Goal: Task Accomplishment & Management: Use online tool/utility

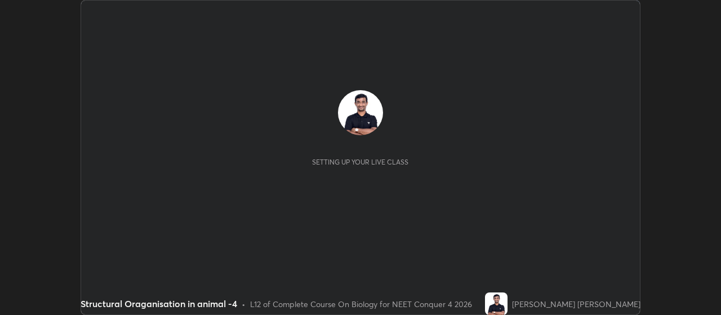
scroll to position [315, 721]
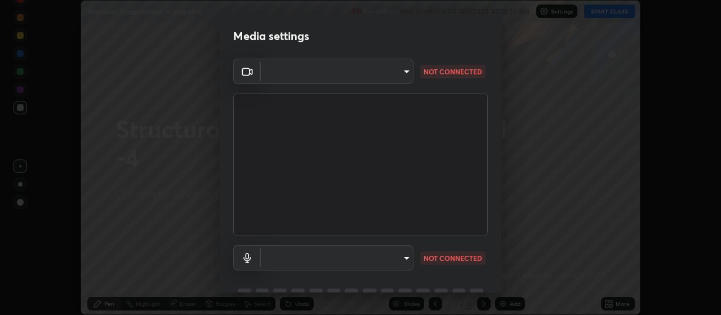
type input "093e4b3e1834545ed60239727e5d63aeb5c134efc7f76484ef683b6715c8e7b6"
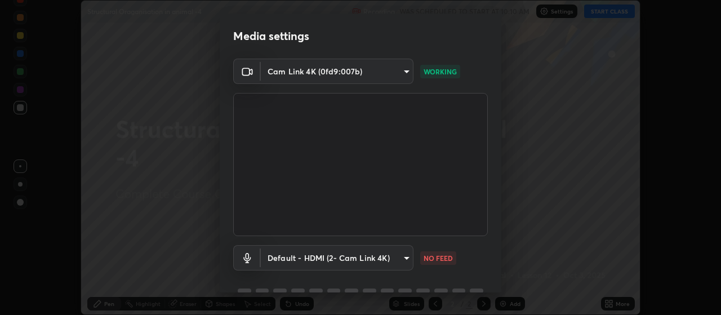
click at [410, 256] on body "Erase all Structural Oraganisation in animal -4 Recording WAS SCHEDULED TO STAR…" at bounding box center [360, 157] width 721 height 315
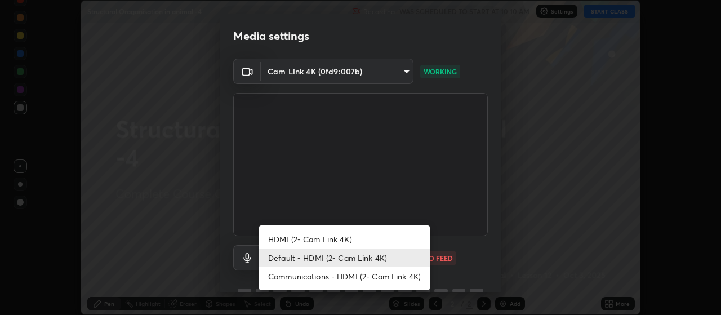
click at [349, 238] on li "HDMI (2- Cam Link 4K)" at bounding box center [344, 239] width 171 height 19
type input "ce6395b89e5c8aa076f2d266a1f260d2fbd0a905b084ef1549e66fee4311fd8a"
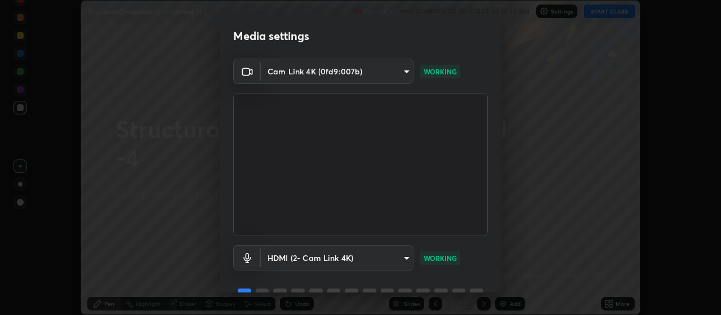
scroll to position [55, 0]
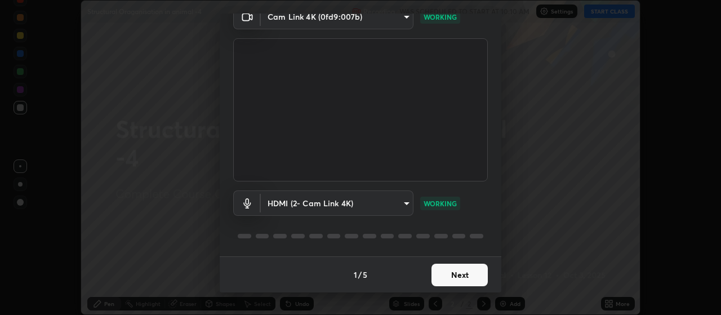
click at [473, 274] on button "Next" at bounding box center [460, 275] width 56 height 23
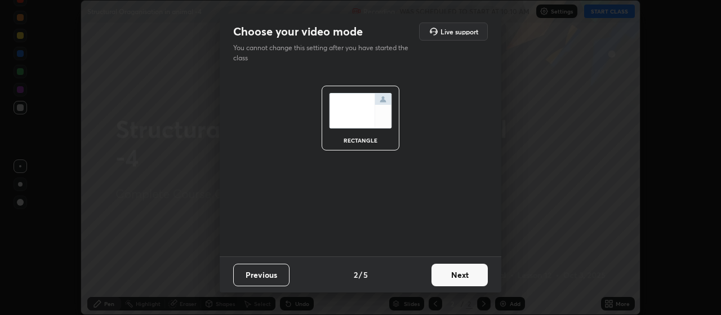
click at [470, 272] on button "Next" at bounding box center [460, 275] width 56 height 23
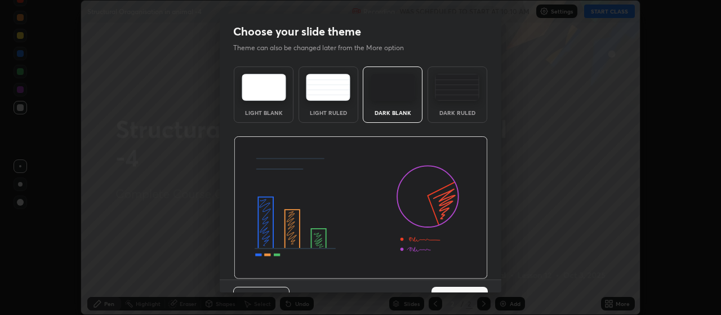
click at [451, 105] on div "Dark Ruled" at bounding box center [458, 94] width 60 height 56
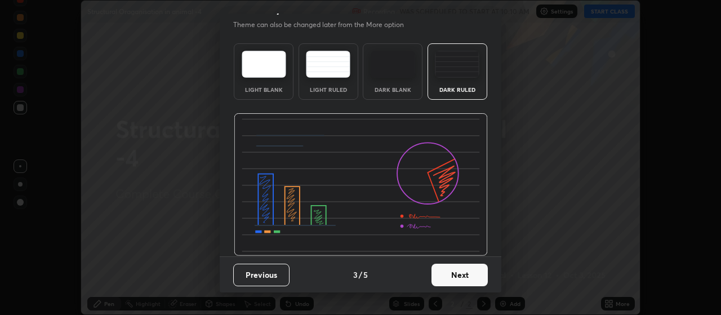
click at [469, 272] on button "Next" at bounding box center [460, 275] width 56 height 23
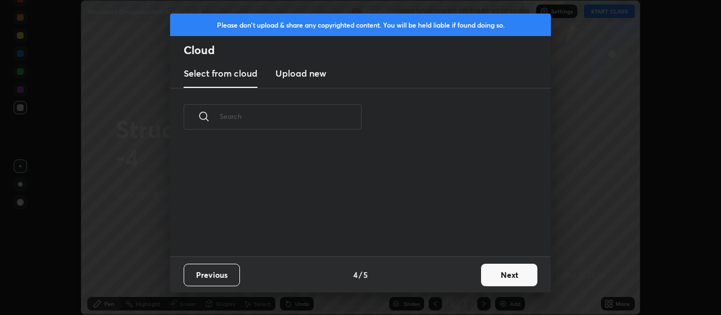
scroll to position [110, 362]
click at [510, 273] on button "Next" at bounding box center [509, 275] width 56 height 23
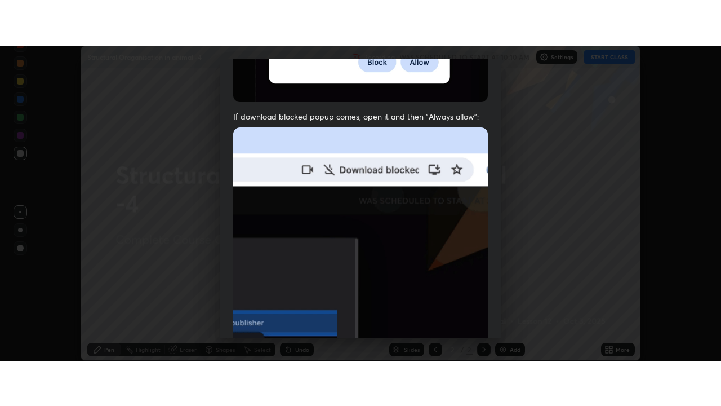
scroll to position [285, 0]
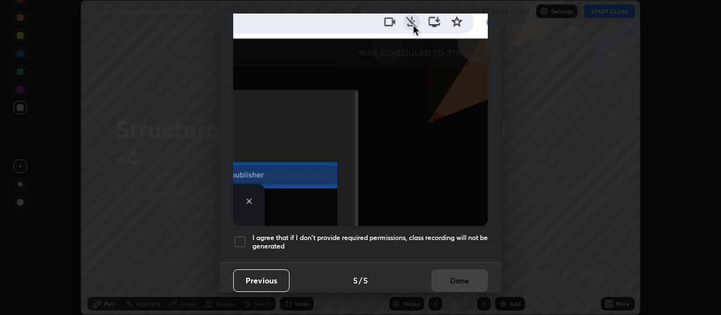
click at [241, 236] on div at bounding box center [240, 242] width 14 height 14
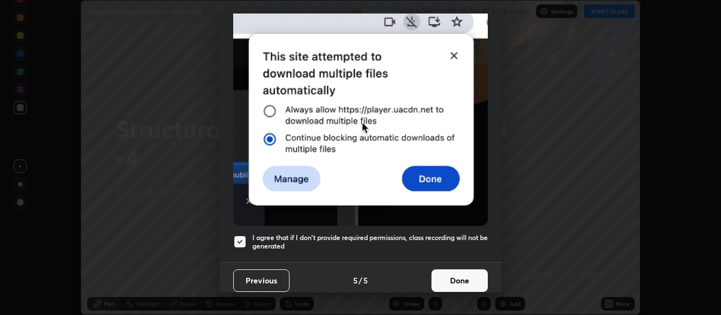
click at [460, 281] on button "Done" at bounding box center [460, 280] width 56 height 23
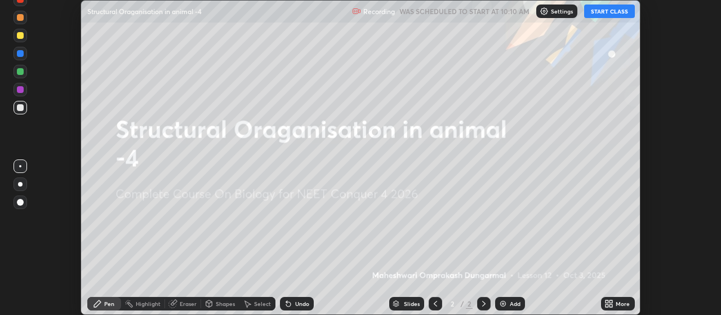
click at [609, 303] on icon at bounding box center [607, 301] width 3 height 3
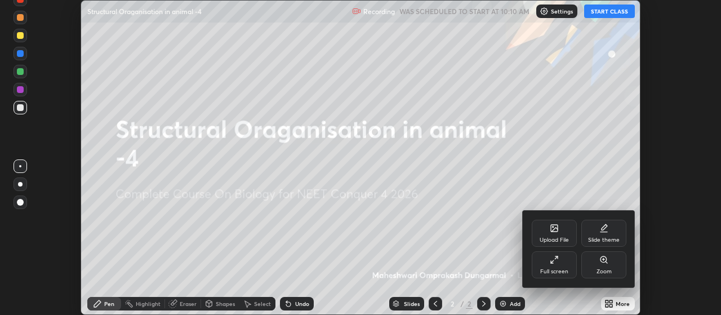
click at [554, 263] on icon at bounding box center [554, 259] width 9 height 9
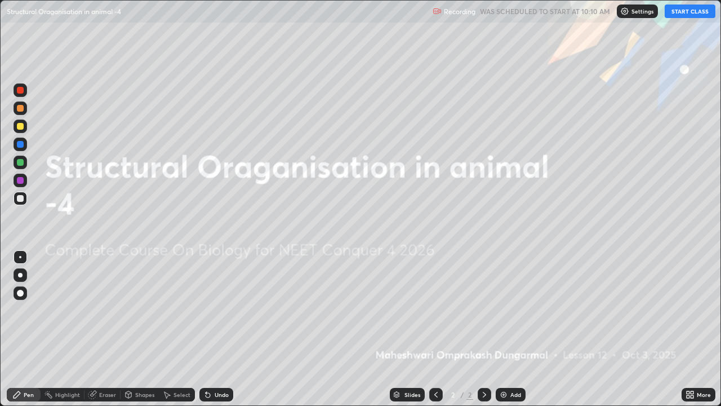
scroll to position [406, 721]
click at [690, 11] on button "START CLASS" at bounding box center [690, 12] width 51 height 14
click at [496, 314] on div "Add" at bounding box center [511, 395] width 30 height 14
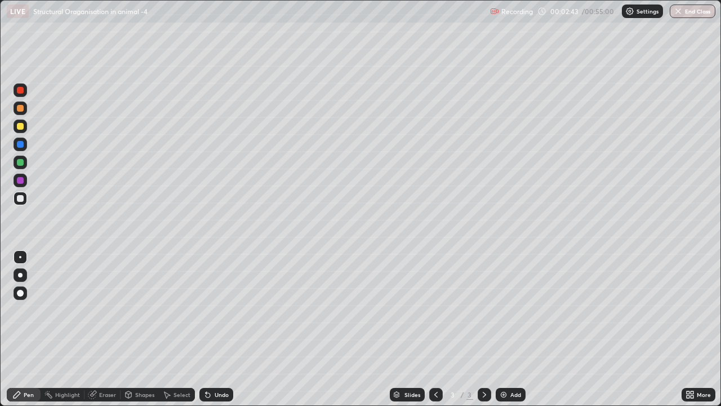
click at [22, 125] on div at bounding box center [20, 126] width 7 height 7
click at [21, 198] on div at bounding box center [20, 198] width 7 height 7
click at [501, 314] on img at bounding box center [503, 394] width 9 height 9
click at [21, 145] on div at bounding box center [20, 144] width 7 height 7
click at [20, 108] on div at bounding box center [20, 108] width 7 height 7
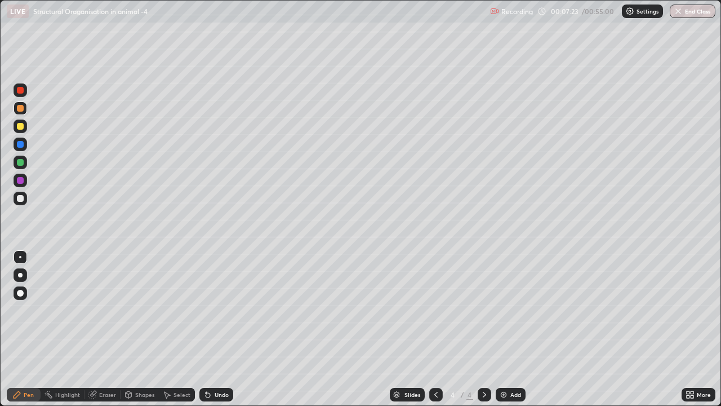
click at [20, 90] on div at bounding box center [20, 90] width 7 height 7
click at [19, 165] on div at bounding box center [20, 162] width 7 height 7
click at [21, 276] on div at bounding box center [20, 275] width 5 height 5
click at [21, 199] on div at bounding box center [20, 198] width 7 height 7
click at [20, 257] on div at bounding box center [20, 257] width 2 height 2
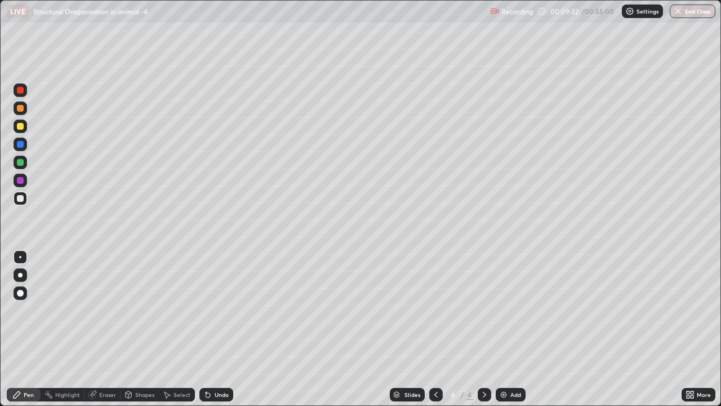
click at [20, 162] on div at bounding box center [20, 162] width 7 height 7
click at [21, 125] on div at bounding box center [20, 126] width 7 height 7
click at [21, 199] on div at bounding box center [20, 198] width 7 height 7
click at [19, 126] on div at bounding box center [20, 126] width 7 height 7
click at [15, 164] on div at bounding box center [21, 163] width 14 height 14
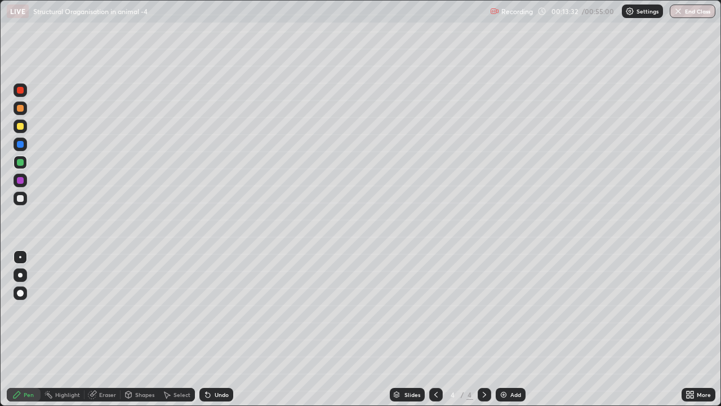
click at [21, 295] on div at bounding box center [20, 293] width 7 height 7
click at [64, 314] on div "Highlight" at bounding box center [67, 395] width 25 height 6
click at [21, 314] on icon at bounding box center [20, 356] width 9 height 9
click at [28, 314] on div "Pen" at bounding box center [24, 395] width 34 height 14
click at [20, 257] on div at bounding box center [20, 257] width 2 height 2
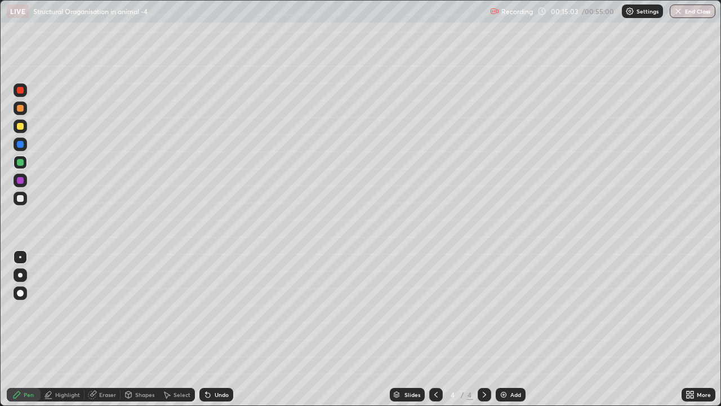
click at [21, 199] on div at bounding box center [20, 198] width 7 height 7
click at [500, 314] on img at bounding box center [503, 394] width 9 height 9
click at [21, 295] on div at bounding box center [20, 293] width 7 height 7
click at [21, 256] on div at bounding box center [20, 257] width 2 height 2
click at [206, 314] on icon at bounding box center [208, 395] width 5 height 5
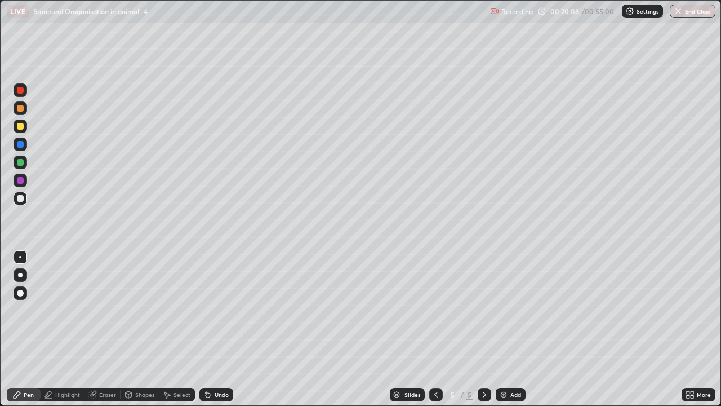
click at [206, 314] on icon at bounding box center [208, 395] width 5 height 5
click at [20, 127] on div at bounding box center [20, 126] width 7 height 7
click at [21, 294] on div at bounding box center [20, 293] width 7 height 7
click at [16, 197] on div at bounding box center [21, 199] width 14 height 14
click at [65, 314] on div "Highlight" at bounding box center [67, 395] width 25 height 6
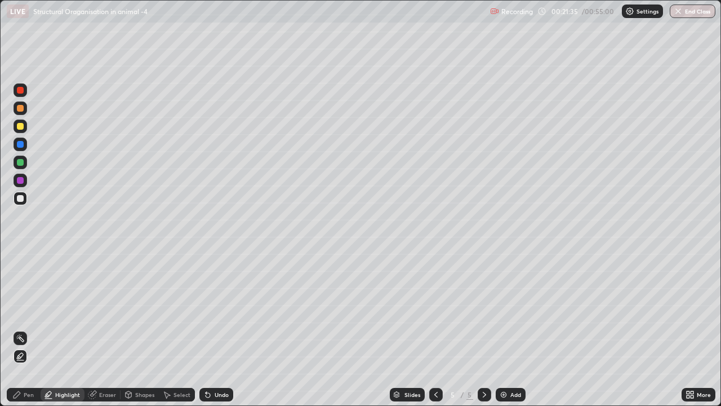
click at [23, 314] on icon at bounding box center [20, 356] width 9 height 9
click at [29, 314] on div "Pen" at bounding box center [29, 395] width 10 height 6
click at [20, 257] on div at bounding box center [20, 257] width 2 height 2
click at [26, 113] on div at bounding box center [21, 108] width 14 height 18
click at [104, 314] on div "Eraser" at bounding box center [103, 395] width 36 height 14
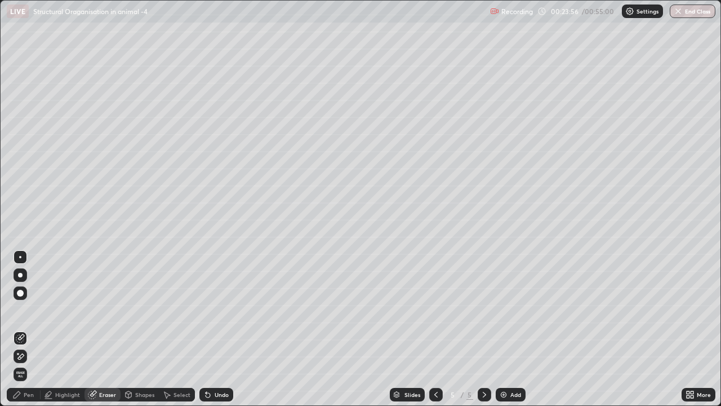
click at [23, 314] on div "Pen" at bounding box center [24, 395] width 34 height 14
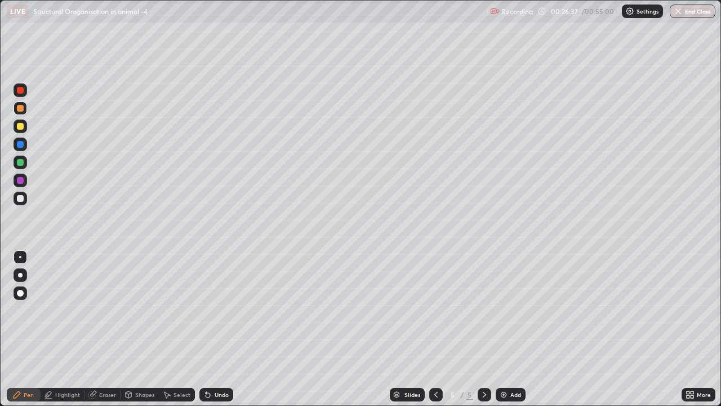
click at [501, 314] on img at bounding box center [503, 394] width 9 height 9
click at [19, 274] on div at bounding box center [20, 275] width 5 height 5
click at [17, 198] on div at bounding box center [20, 198] width 7 height 7
click at [19, 125] on div at bounding box center [20, 126] width 7 height 7
click at [20, 197] on div at bounding box center [20, 198] width 7 height 7
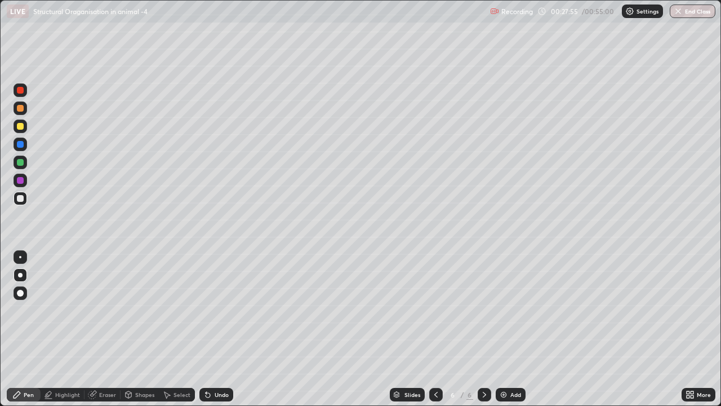
click at [21, 257] on div at bounding box center [21, 257] width 14 height 14
click at [20, 125] on div at bounding box center [20, 126] width 7 height 7
click at [16, 258] on div at bounding box center [21, 257] width 14 height 14
click at [19, 197] on div at bounding box center [20, 198] width 7 height 7
click at [206, 314] on icon at bounding box center [208, 395] width 5 height 5
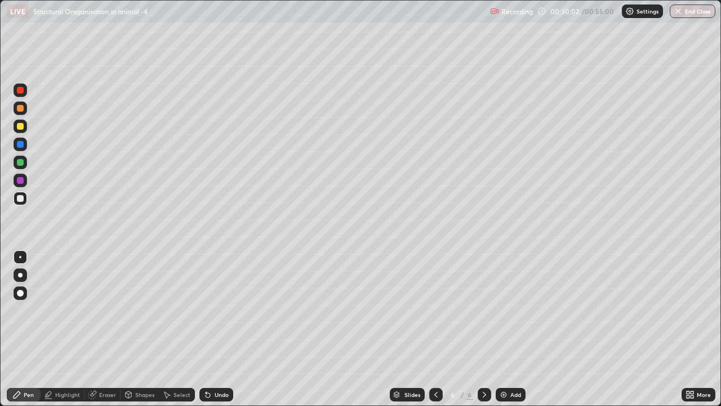
click at [169, 314] on icon at bounding box center [166, 394] width 9 height 9
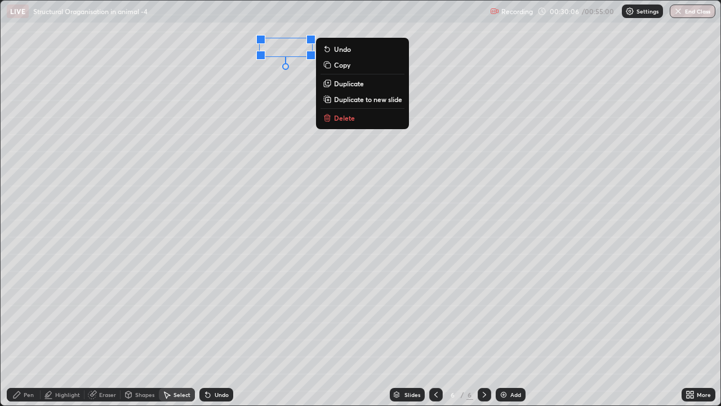
click at [564, 57] on div "0 ° Undo Copy Duplicate Duplicate to new slide Delete" at bounding box center [361, 203] width 720 height 405
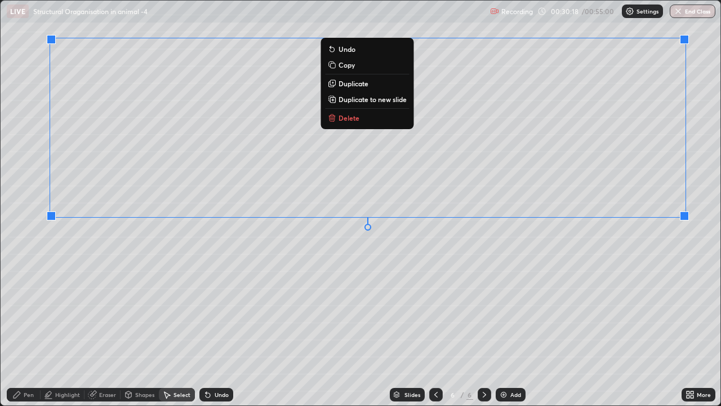
click at [107, 314] on div "Eraser" at bounding box center [107, 395] width 17 height 6
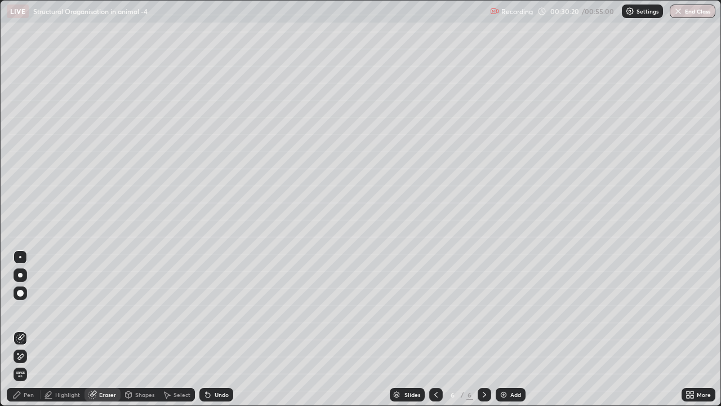
click at [19, 274] on div at bounding box center [20, 275] width 5 height 5
click at [16, 314] on icon at bounding box center [17, 394] width 7 height 7
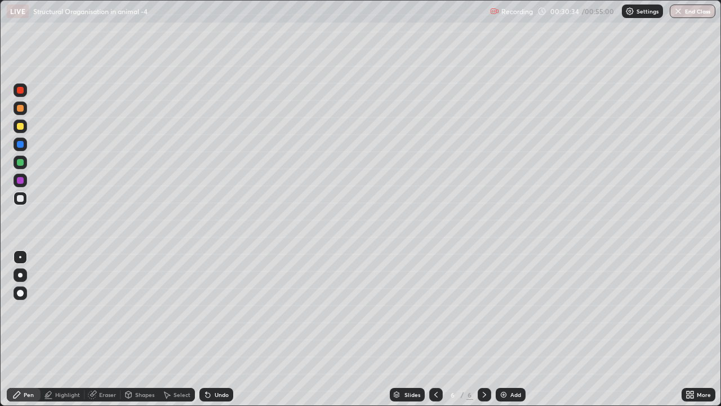
click at [207, 314] on icon at bounding box center [208, 395] width 5 height 5
click at [15, 123] on div at bounding box center [21, 126] width 14 height 14
click at [24, 199] on div at bounding box center [21, 199] width 14 height 14
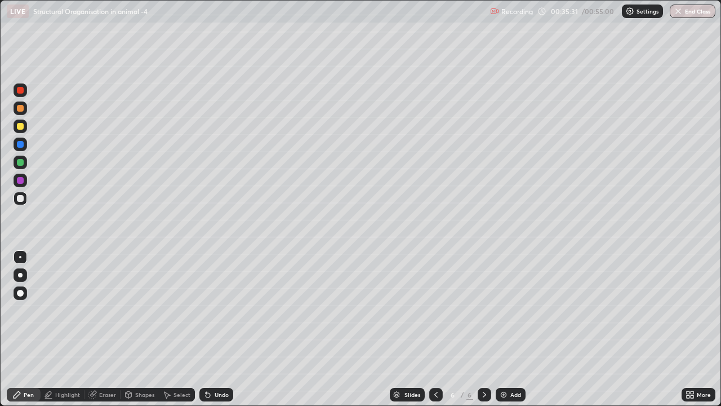
click at [500, 314] on img at bounding box center [503, 394] width 9 height 9
click at [131, 314] on icon at bounding box center [129, 394] width 6 height 7
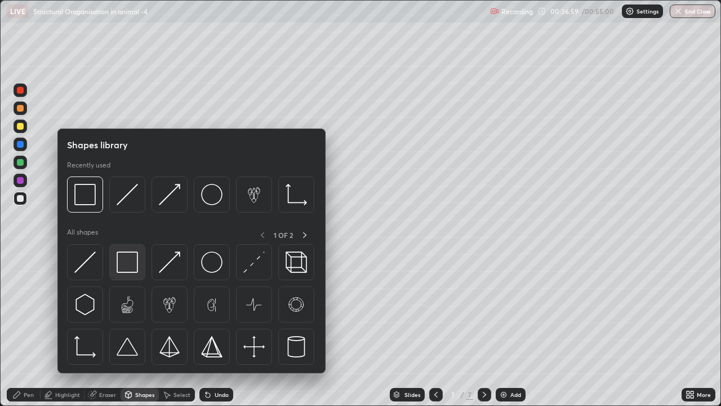
click at [125, 268] on img at bounding box center [127, 261] width 21 height 21
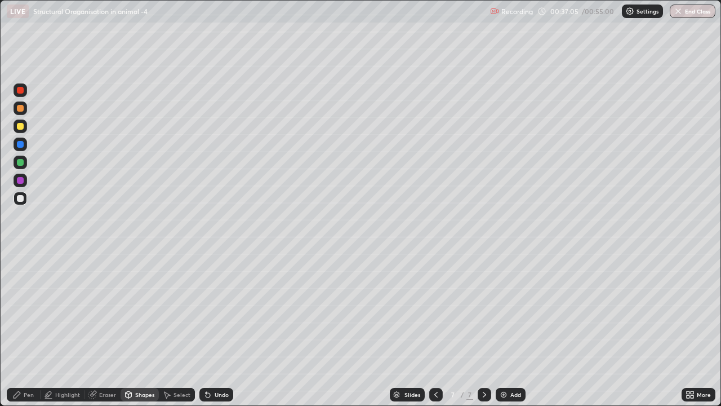
click at [29, 314] on div "Pen" at bounding box center [24, 395] width 34 height 14
click at [21, 291] on div at bounding box center [20, 293] width 7 height 7
click at [19, 108] on div at bounding box center [20, 108] width 7 height 7
click at [132, 314] on icon at bounding box center [128, 394] width 9 height 9
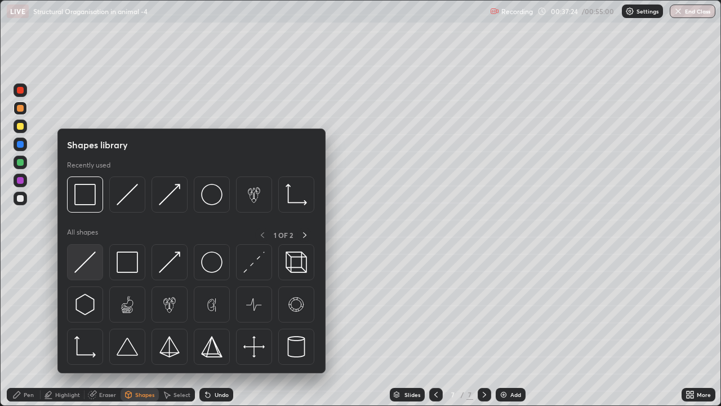
click at [89, 264] on img at bounding box center [84, 261] width 21 height 21
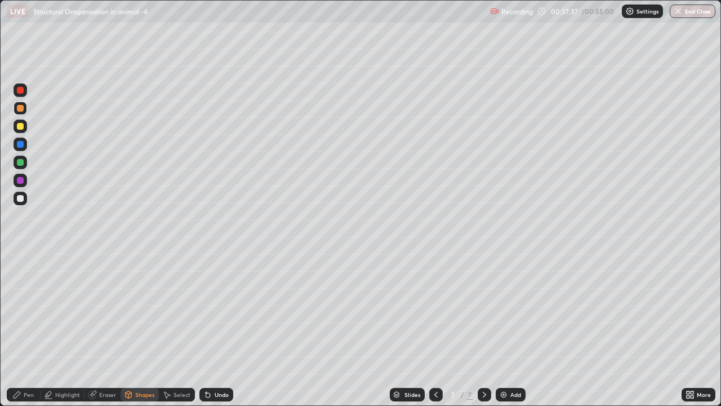
click at [21, 314] on icon at bounding box center [16, 394] width 9 height 9
click at [128, 314] on icon at bounding box center [128, 396] width 0 height 4
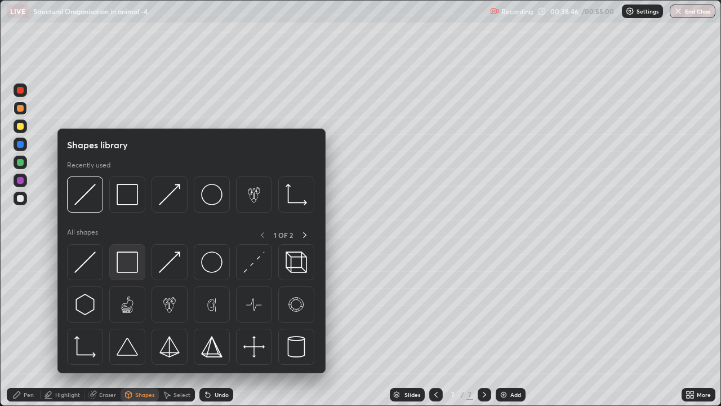
click at [124, 267] on img at bounding box center [127, 261] width 21 height 21
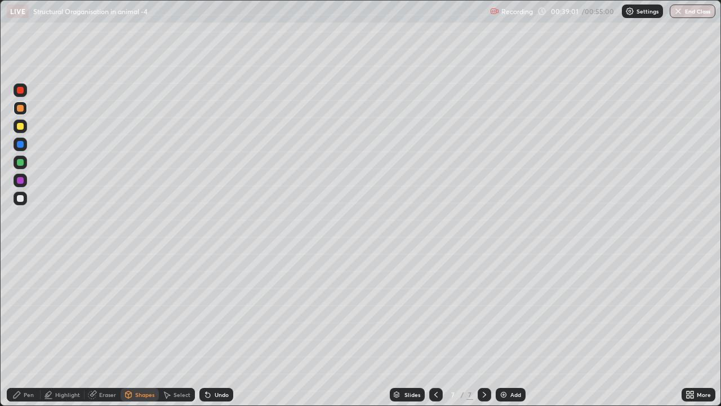
click at [23, 314] on div "Pen" at bounding box center [24, 395] width 34 height 14
click at [23, 198] on div at bounding box center [20, 198] width 7 height 7
click at [21, 199] on div at bounding box center [20, 198] width 7 height 7
click at [19, 274] on div at bounding box center [20, 275] width 5 height 5
click at [19, 163] on div at bounding box center [20, 162] width 7 height 7
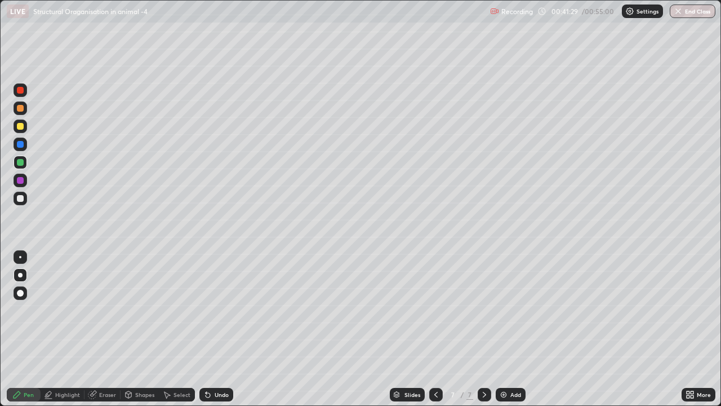
click at [97, 314] on div "Eraser" at bounding box center [103, 395] width 36 height 14
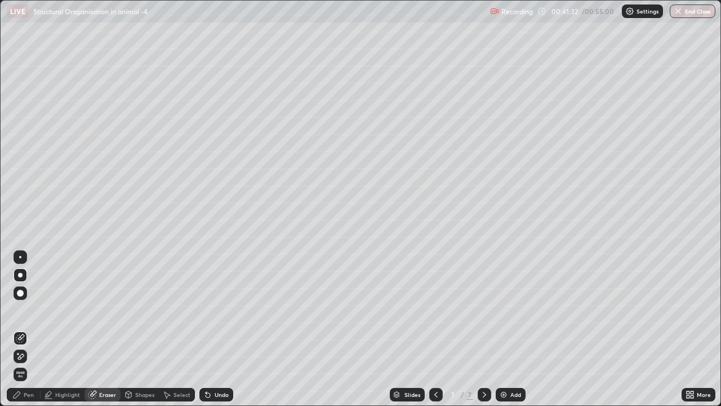
click at [18, 314] on div "Pen" at bounding box center [24, 395] width 34 height 14
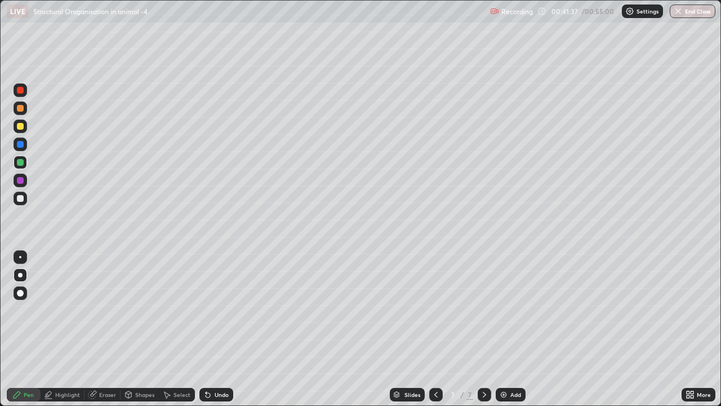
click at [106, 314] on div "Eraser" at bounding box center [107, 395] width 17 height 6
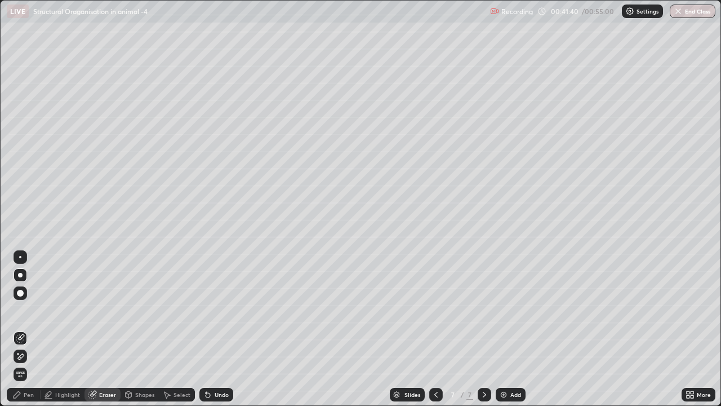
click at [23, 314] on div "Pen" at bounding box center [24, 395] width 34 height 14
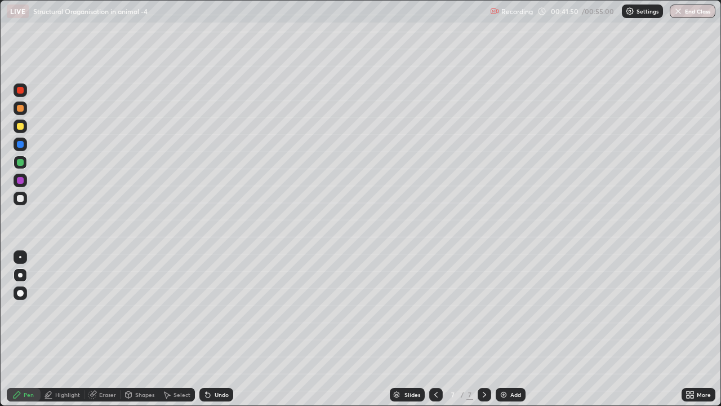
click at [17, 127] on div at bounding box center [20, 126] width 7 height 7
click at [20, 257] on div at bounding box center [20, 257] width 2 height 2
click at [689, 14] on button "End Class" at bounding box center [693, 12] width 45 height 14
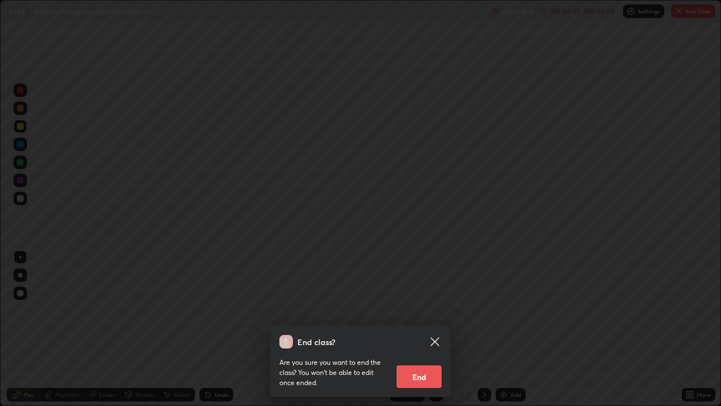
click at [427, 314] on button "End" at bounding box center [419, 376] width 45 height 23
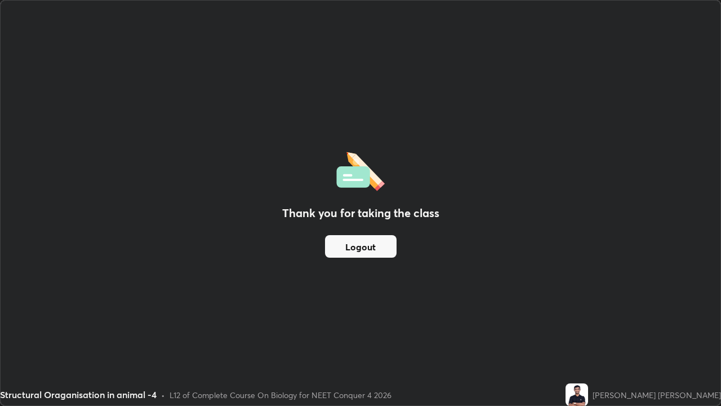
click at [375, 248] on button "Logout" at bounding box center [361, 246] width 72 height 23
click at [380, 246] on button "Logout" at bounding box center [361, 246] width 72 height 23
